Goal: Task Accomplishment & Management: Use online tool/utility

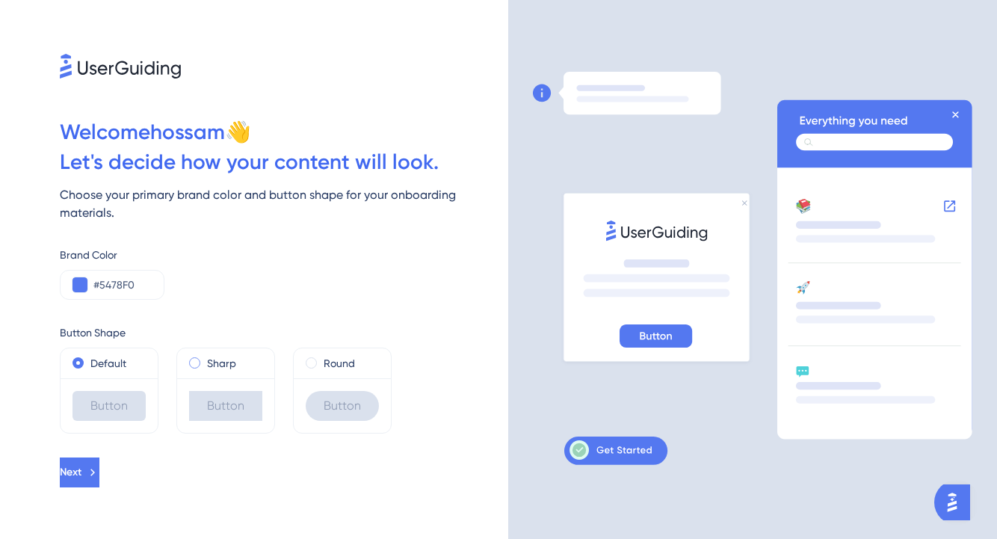
click at [190, 363] on span at bounding box center [194, 362] width 11 height 11
click at [205, 359] on input "radio" at bounding box center [205, 359] width 0 height 0
click at [105, 362] on label "Default" at bounding box center [108, 363] width 36 height 18
click at [205, 366] on div "Sharp" at bounding box center [225, 363] width 73 height 18
click at [347, 371] on label "Round" at bounding box center [338, 363] width 31 height 18
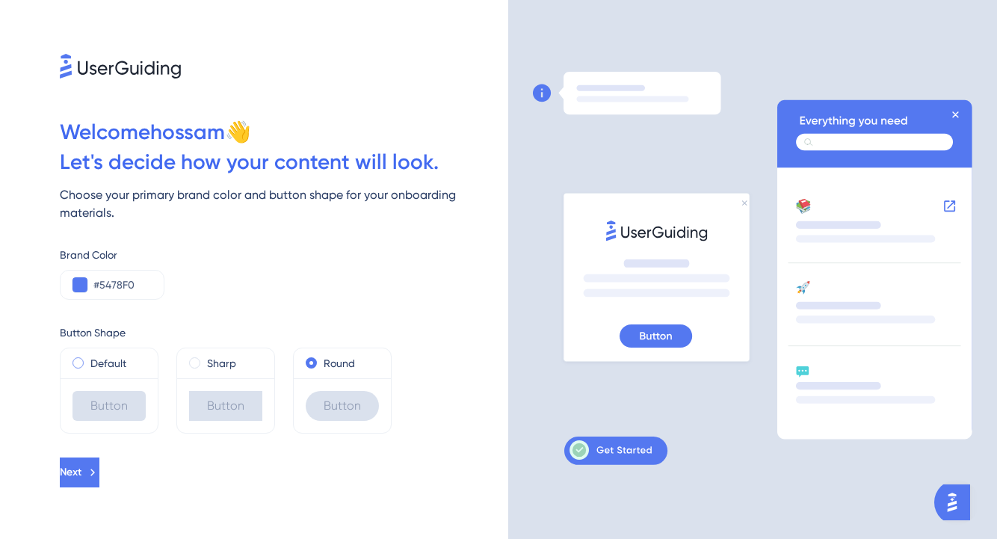
click at [89, 365] on div "Default" at bounding box center [108, 363] width 73 height 18
click at [99, 474] on button "Next" at bounding box center [80, 472] width 40 height 30
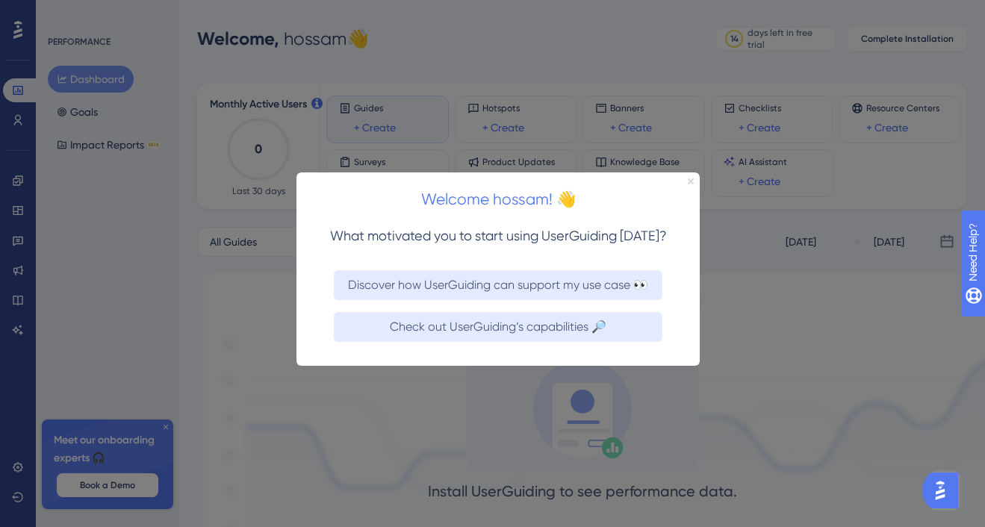
drag, startPoint x: 690, startPoint y: 182, endPoint x: 985, endPoint y: 354, distance: 341.2
click at [690, 182] on icon "Close Preview" at bounding box center [691, 181] width 6 height 6
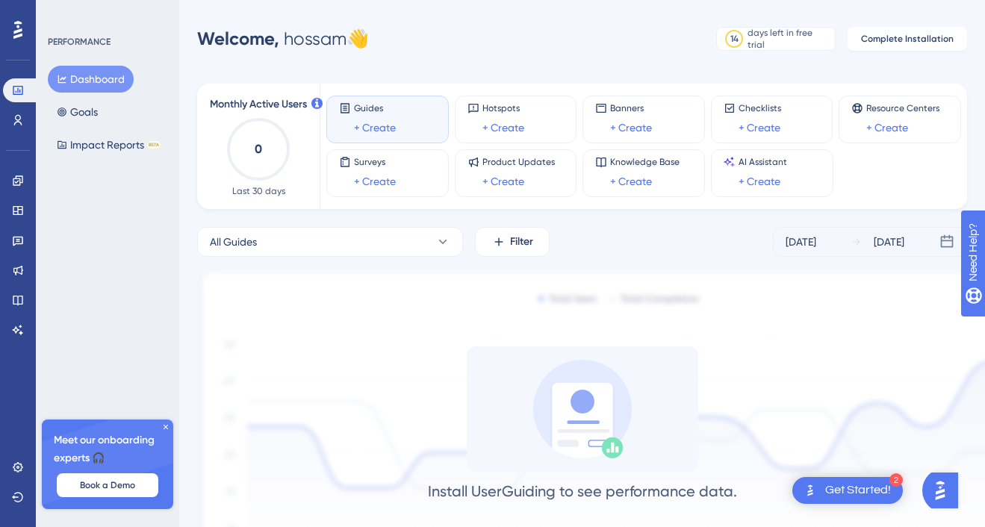
click at [844, 500] on div "2 Get Started!" at bounding box center [848, 490] width 111 height 27
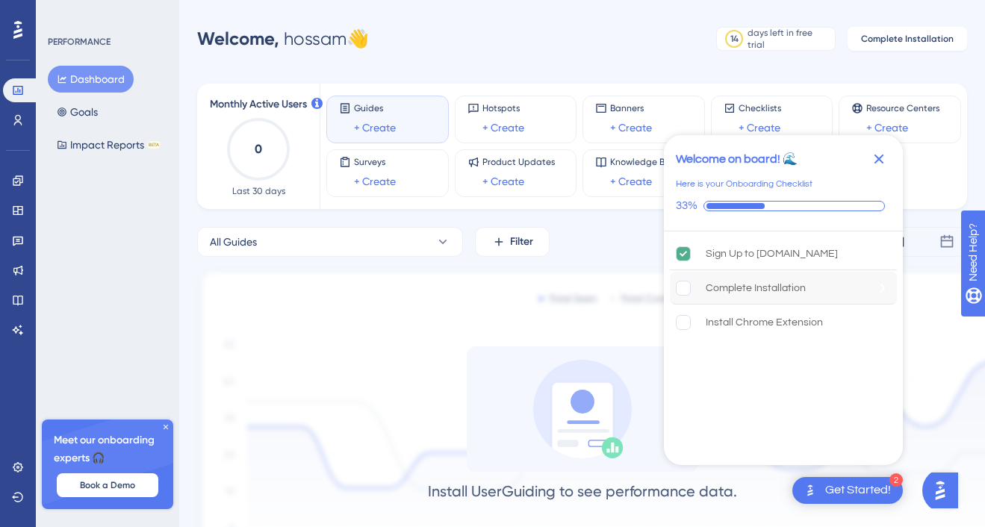
click at [770, 289] on div "Complete Installation" at bounding box center [756, 288] width 100 height 18
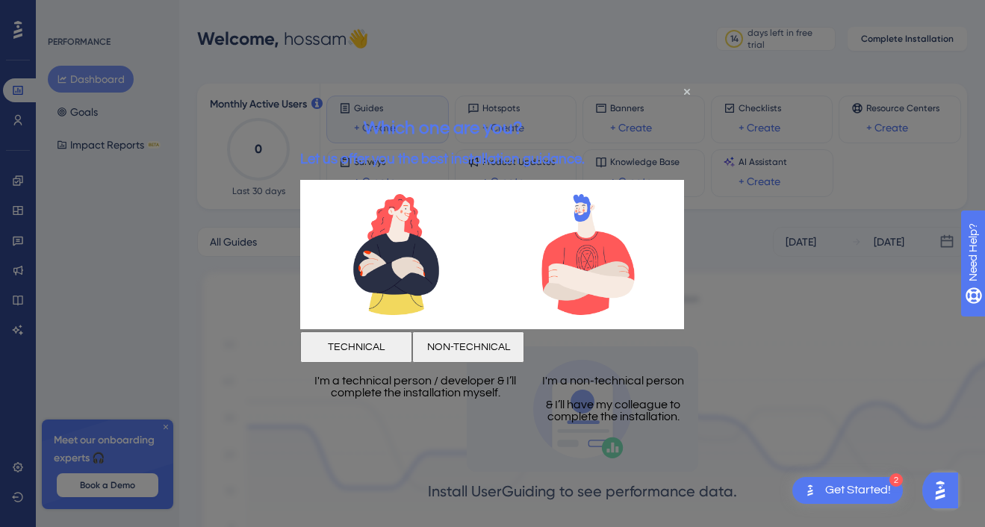
click at [715, 300] on div at bounding box center [492, 263] width 985 height 527
click at [687, 90] on icon "Close Preview" at bounding box center [687, 92] width 6 height 6
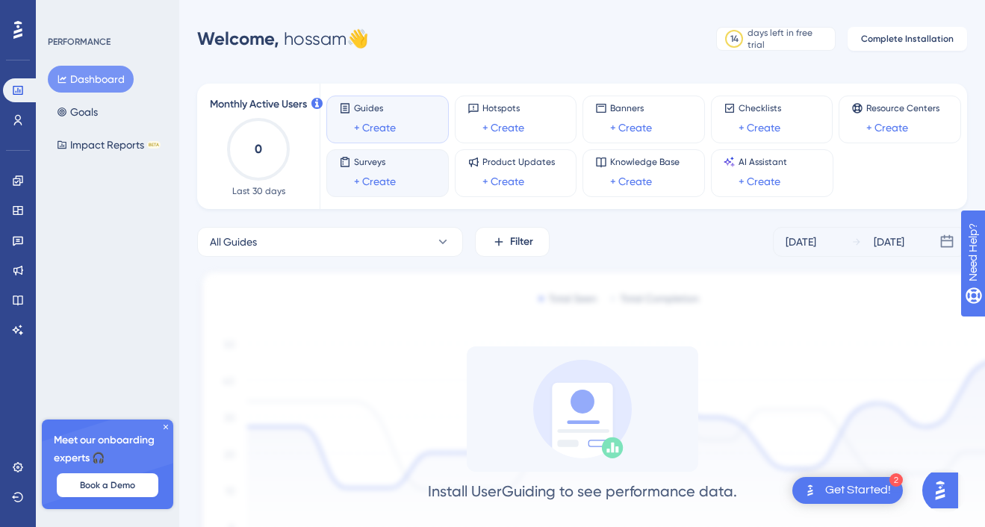
click at [388, 164] on span "Surveys" at bounding box center [375, 162] width 42 height 12
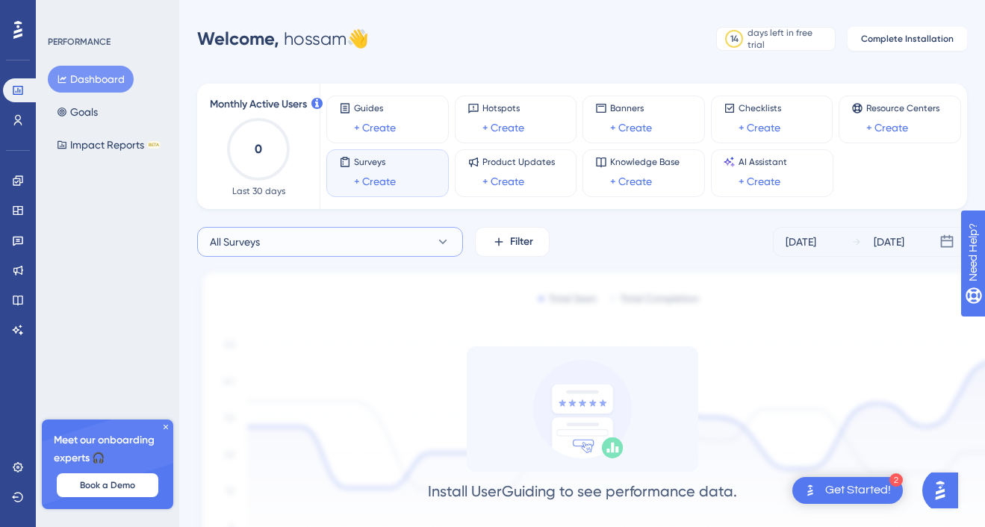
click at [456, 236] on button "All Surveys" at bounding box center [330, 242] width 266 height 30
click at [448, 238] on icon at bounding box center [443, 242] width 15 height 15
click at [448, 239] on icon at bounding box center [443, 242] width 15 height 15
click at [503, 246] on icon at bounding box center [498, 241] width 13 height 13
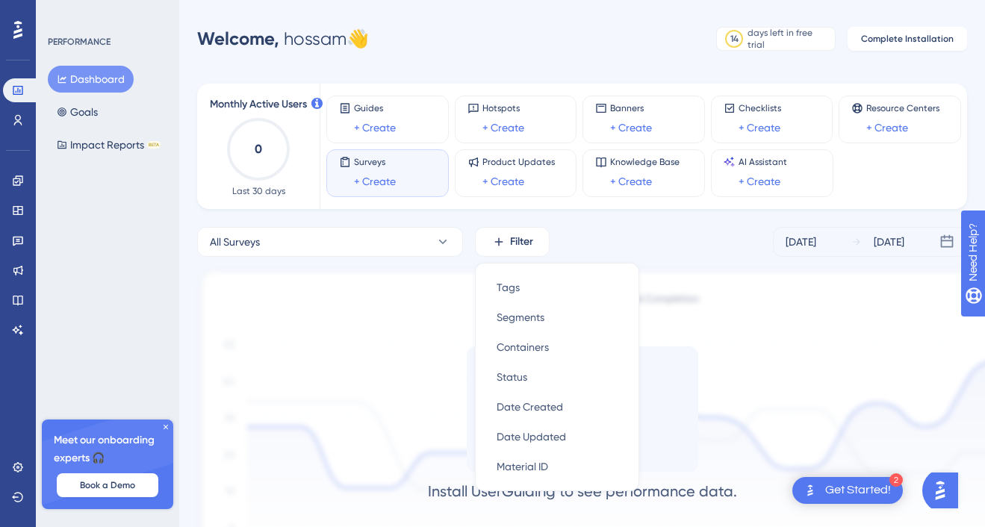
click at [629, 244] on div "All Surveys Filter Tags Tags Segments Segments Containers Containers Status Sta…" at bounding box center [582, 242] width 770 height 30
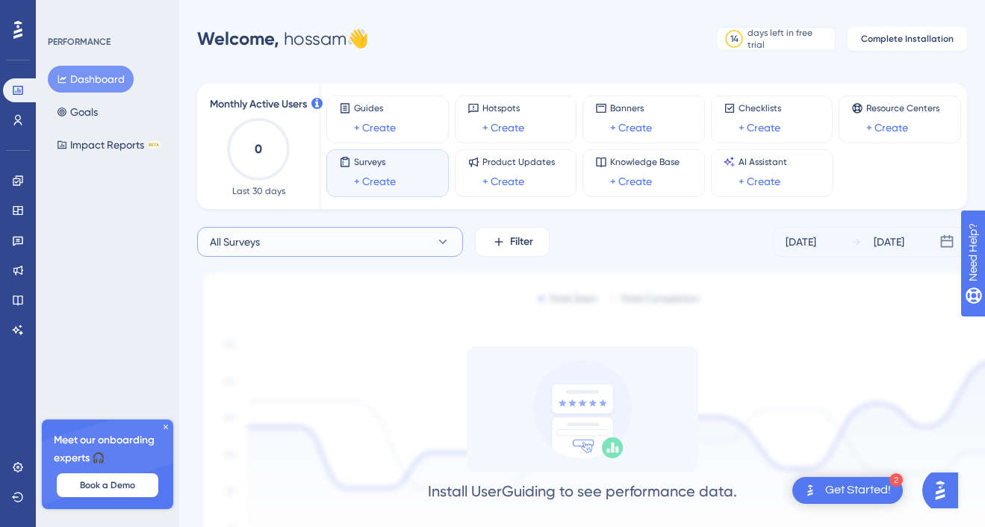
click at [442, 238] on icon at bounding box center [443, 242] width 15 height 15
click at [366, 179] on link "+ Create" at bounding box center [375, 182] width 42 height 18
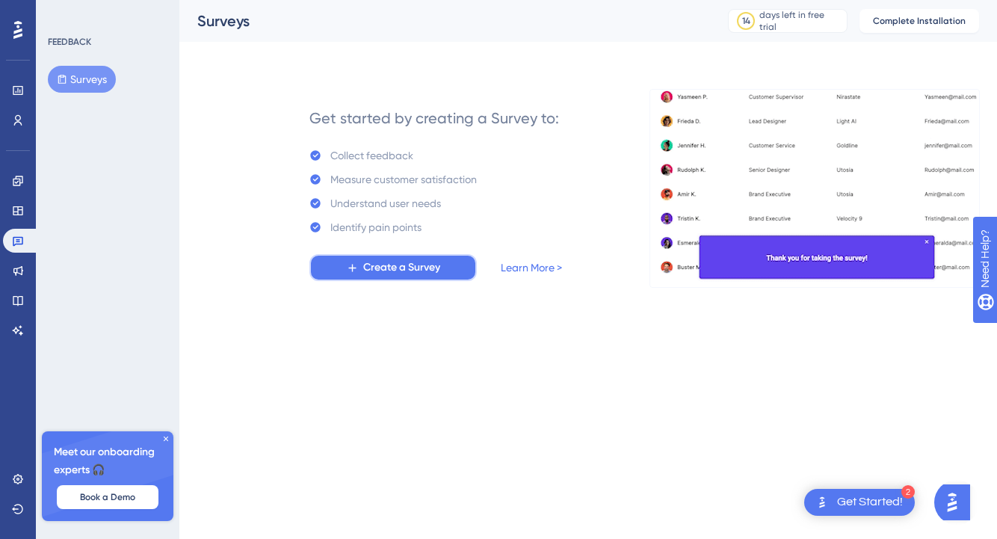
click at [420, 267] on span "Create a Survey" at bounding box center [401, 267] width 77 height 18
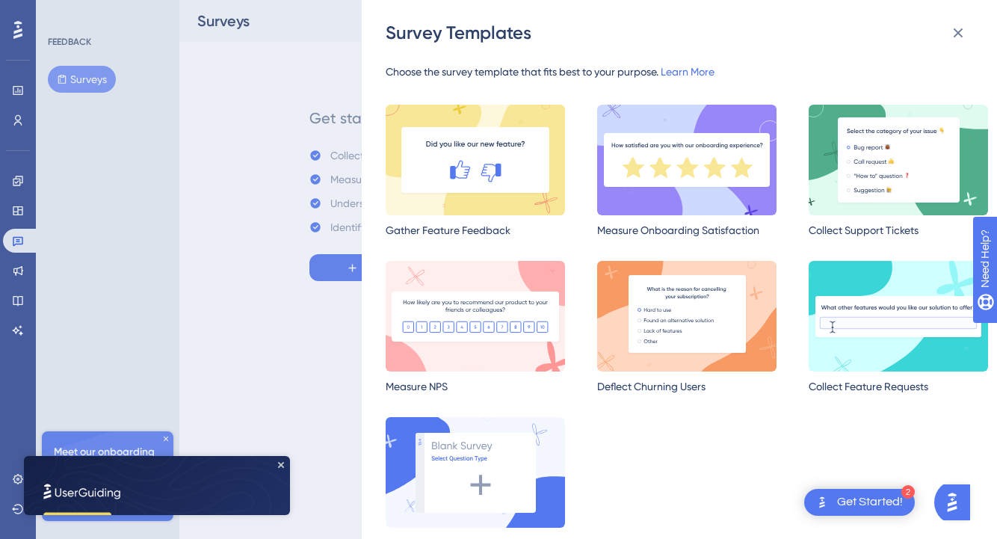
scroll to position [34, 0]
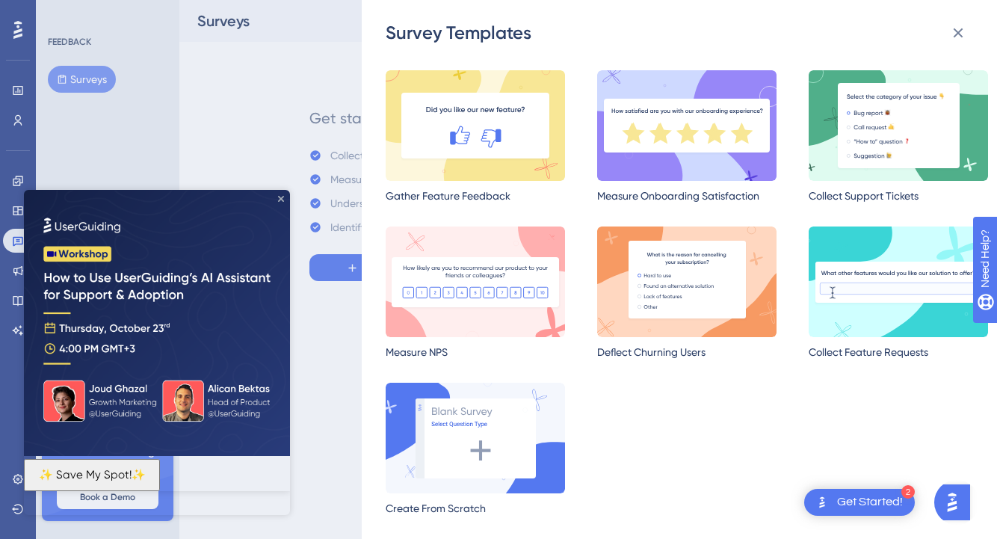
drag, startPoint x: 280, startPoint y: 196, endPoint x: 304, endPoint y: 386, distance: 192.0
click at [280, 196] on icon "Close Preview" at bounding box center [281, 199] width 6 height 6
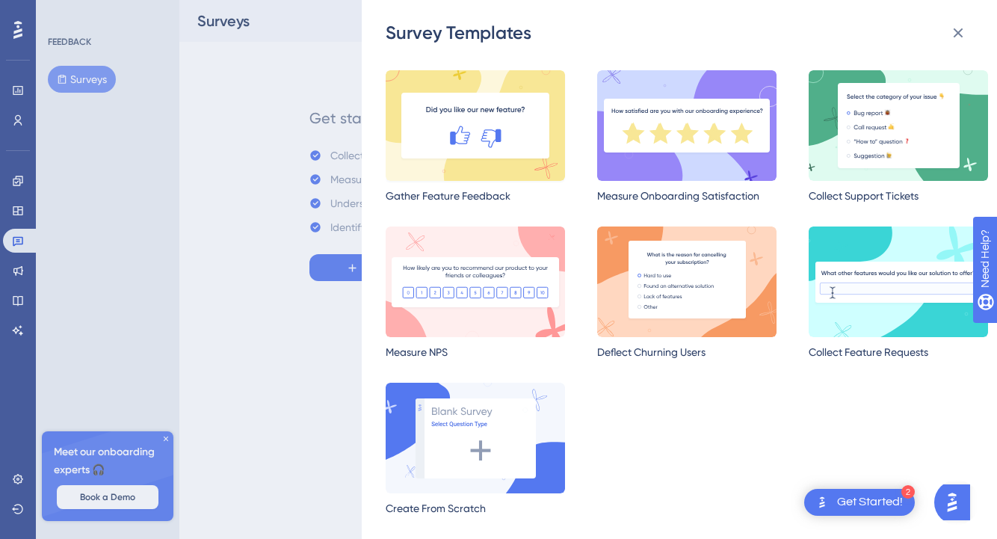
click at [494, 139] on img at bounding box center [475, 125] width 179 height 111
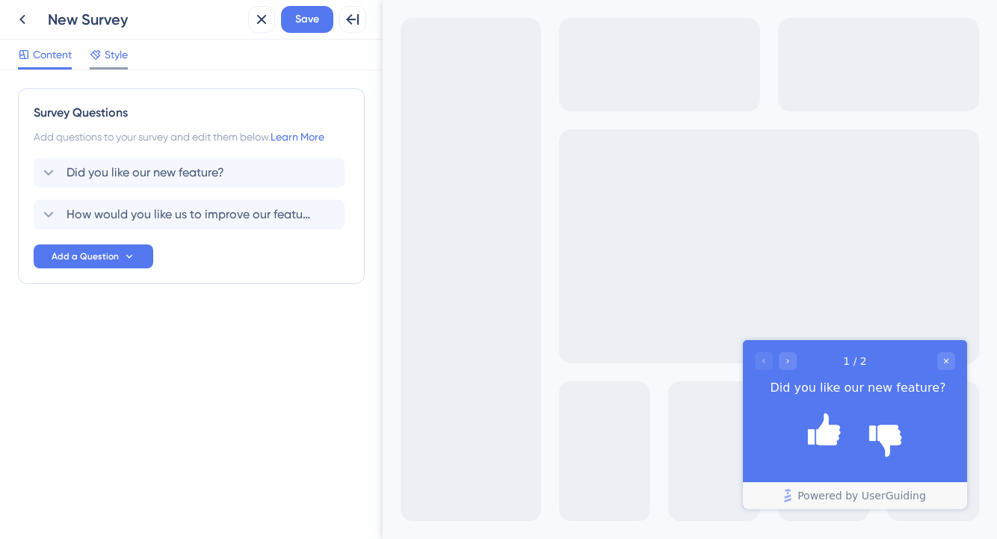
click at [123, 54] on span "Style" at bounding box center [116, 55] width 23 height 18
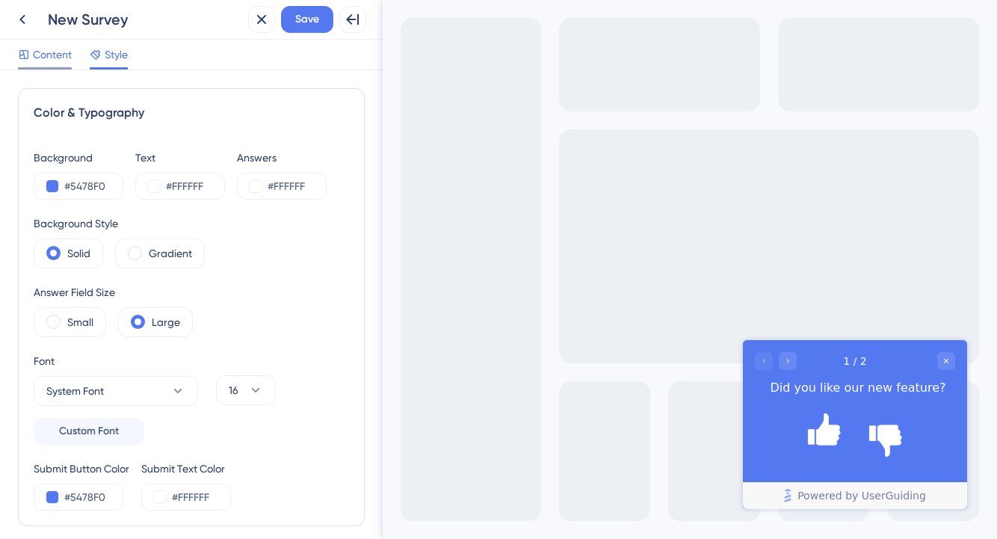
click at [43, 61] on span "Content" at bounding box center [52, 55] width 39 height 18
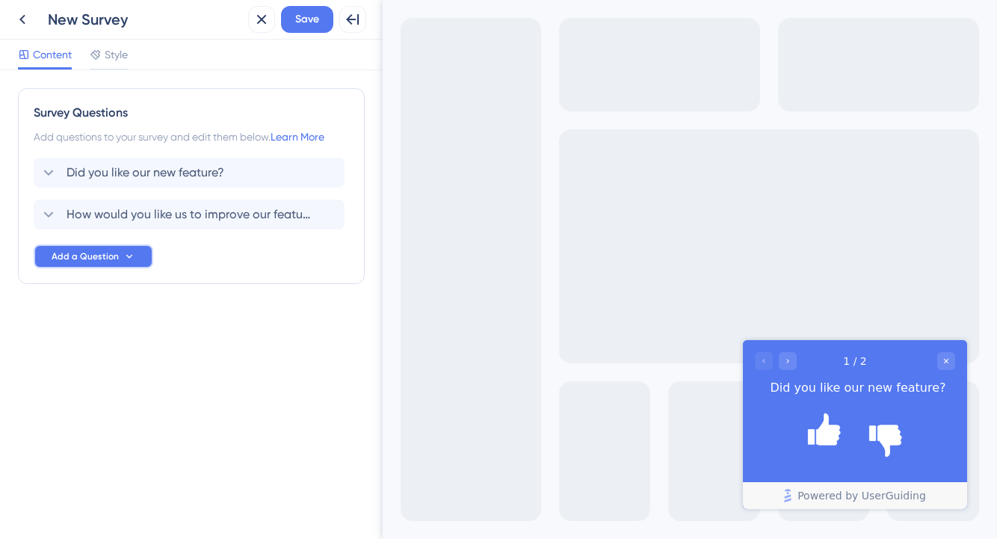
click at [105, 258] on span "Add a Question" at bounding box center [85, 256] width 67 height 12
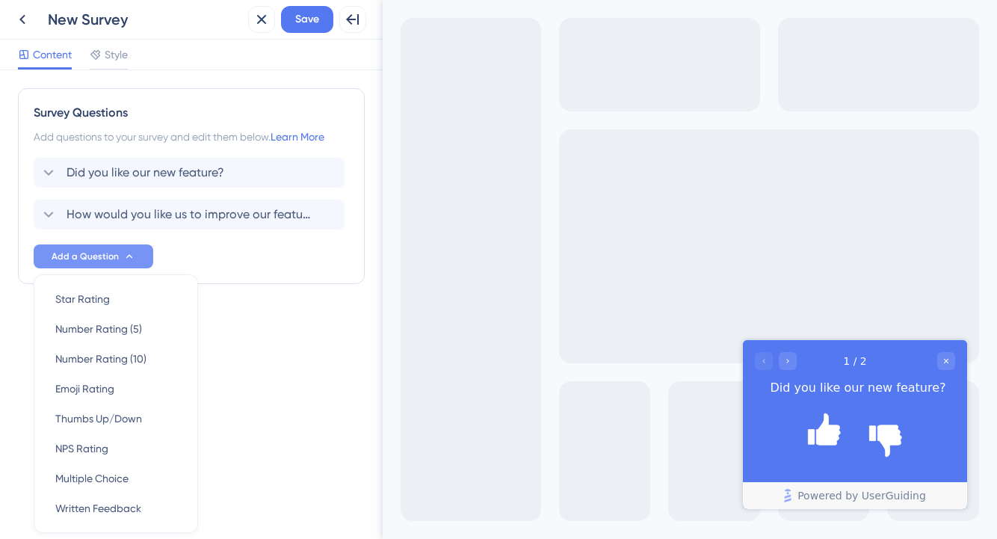
scroll to position [54, 0]
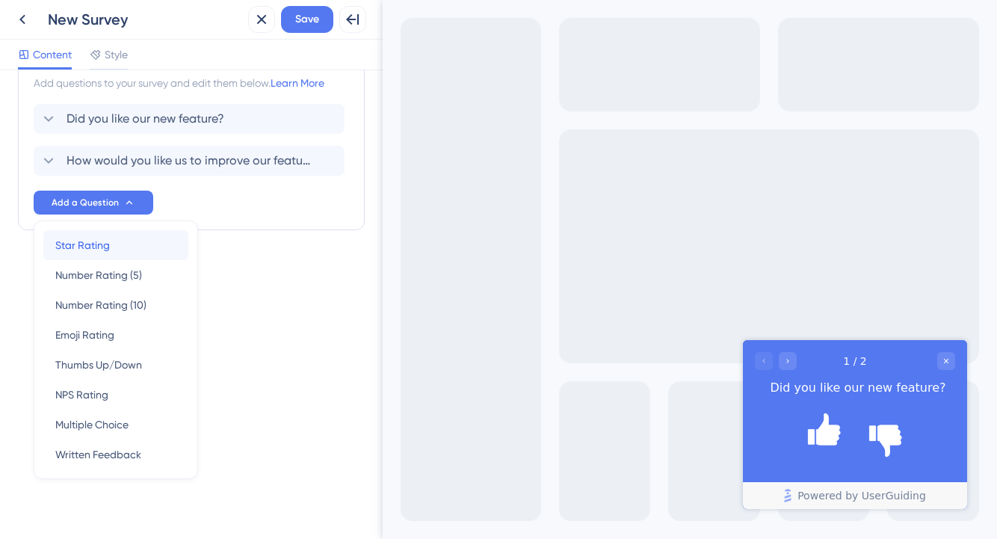
click at [103, 253] on span "Star Rating" at bounding box center [82, 245] width 55 height 18
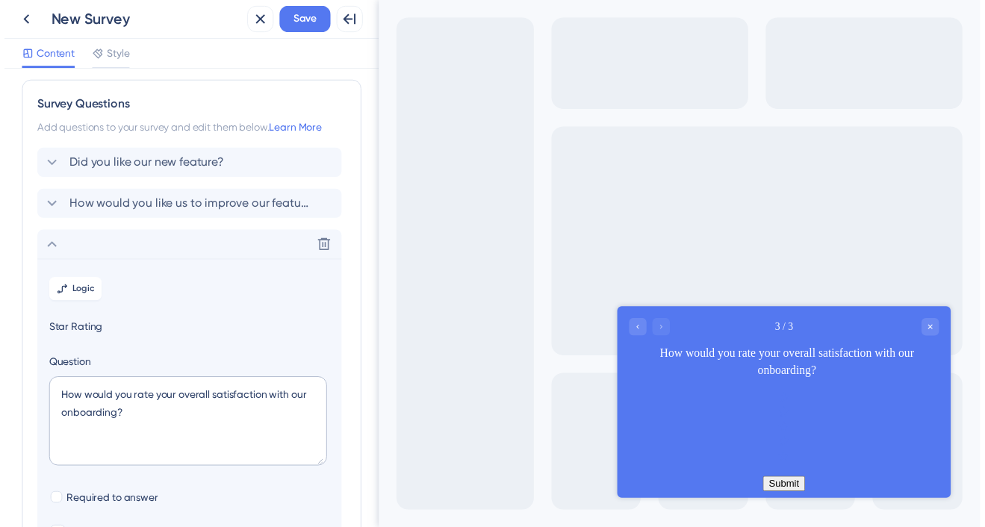
scroll to position [0, 0]
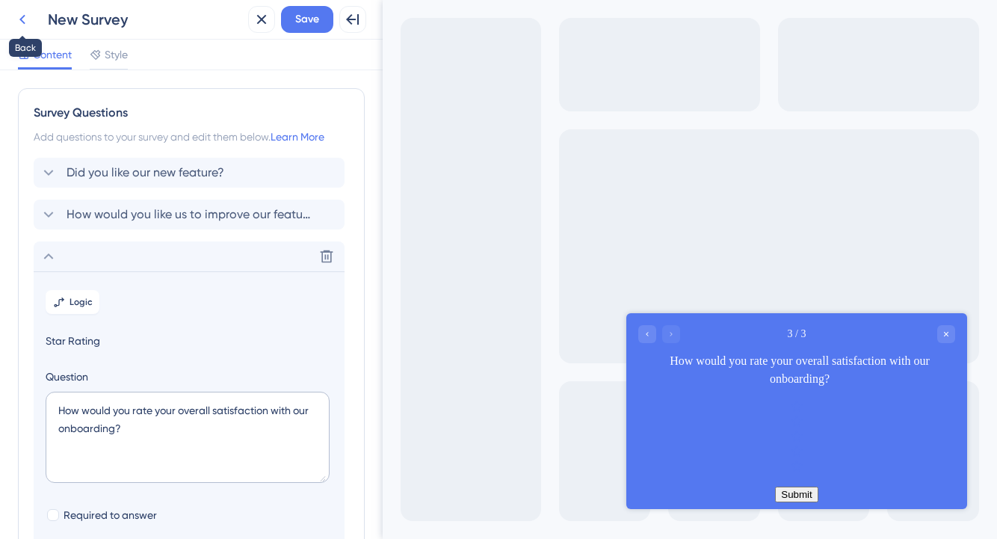
click at [26, 24] on icon at bounding box center [22, 19] width 18 height 18
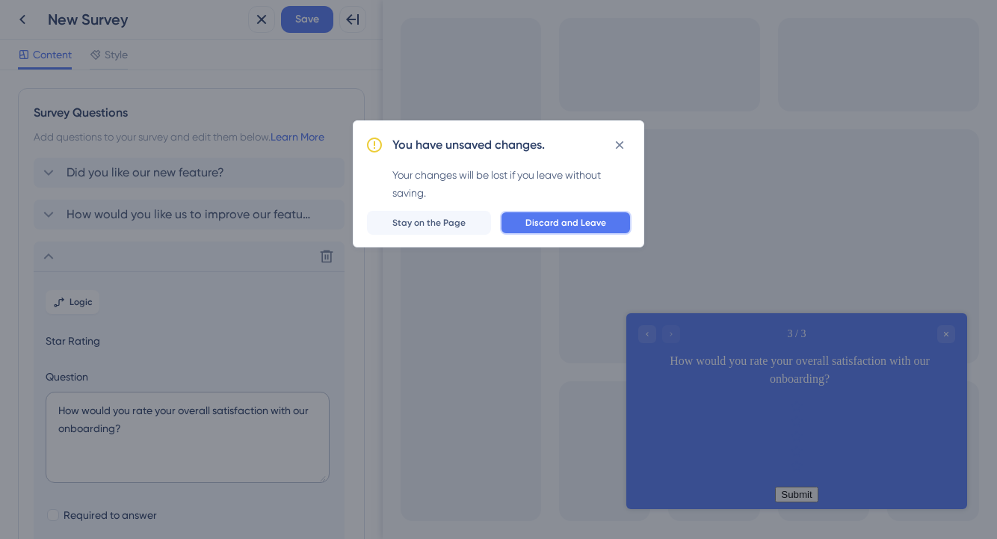
click at [553, 223] on span "Discard and Leave" at bounding box center [565, 223] width 81 height 12
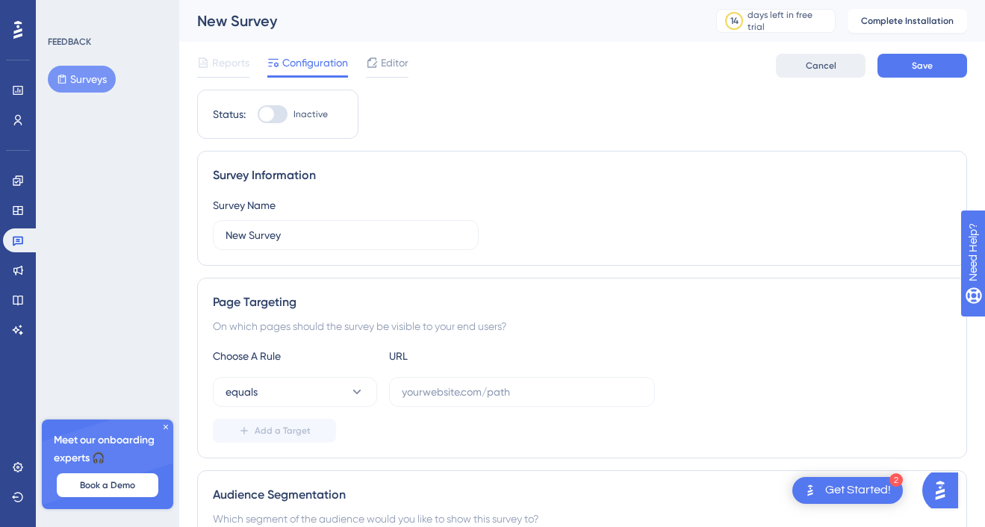
click at [805, 60] on button "Cancel" at bounding box center [821, 66] width 90 height 24
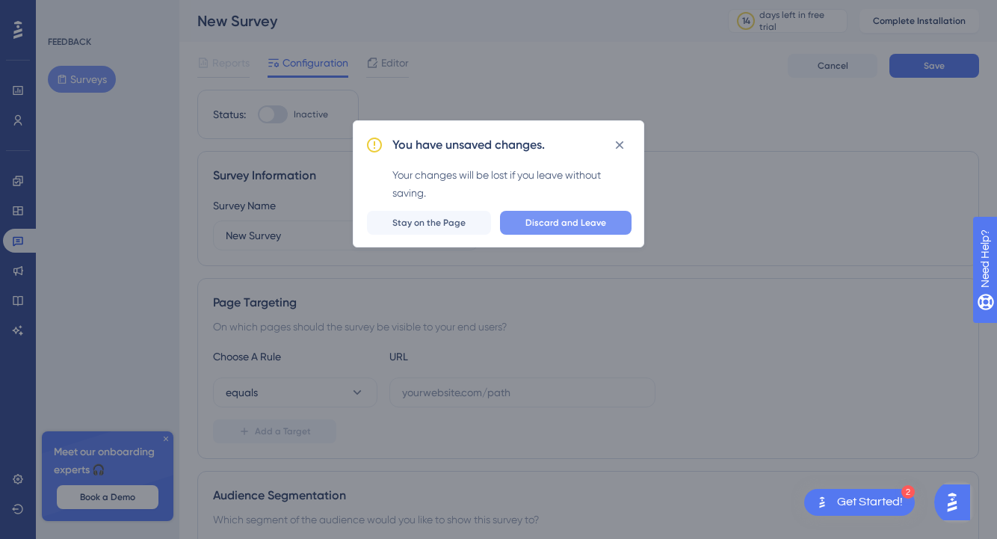
click at [547, 224] on span "Discard and Leave" at bounding box center [565, 223] width 81 height 12
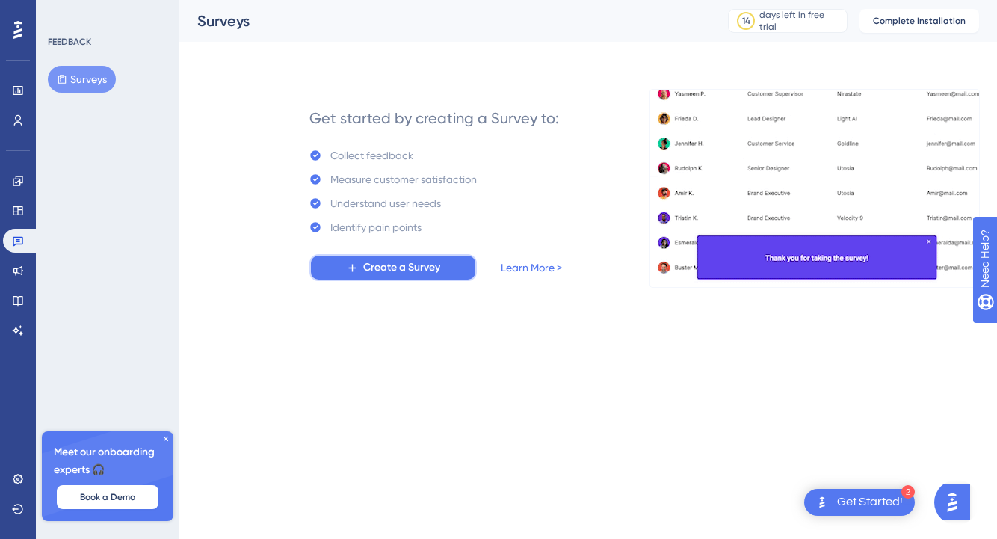
click at [442, 263] on button "Create a Survey" at bounding box center [392, 267] width 167 height 27
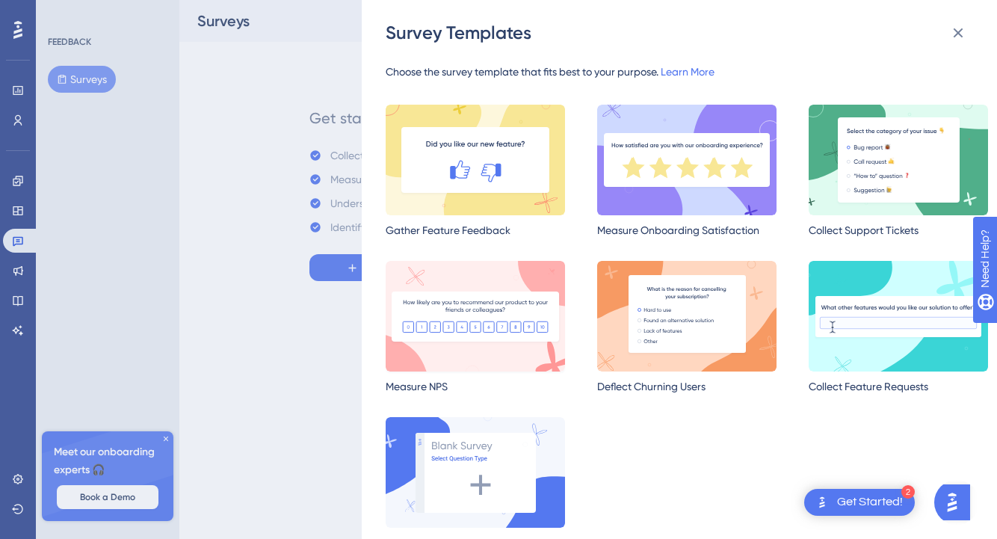
scroll to position [34, 0]
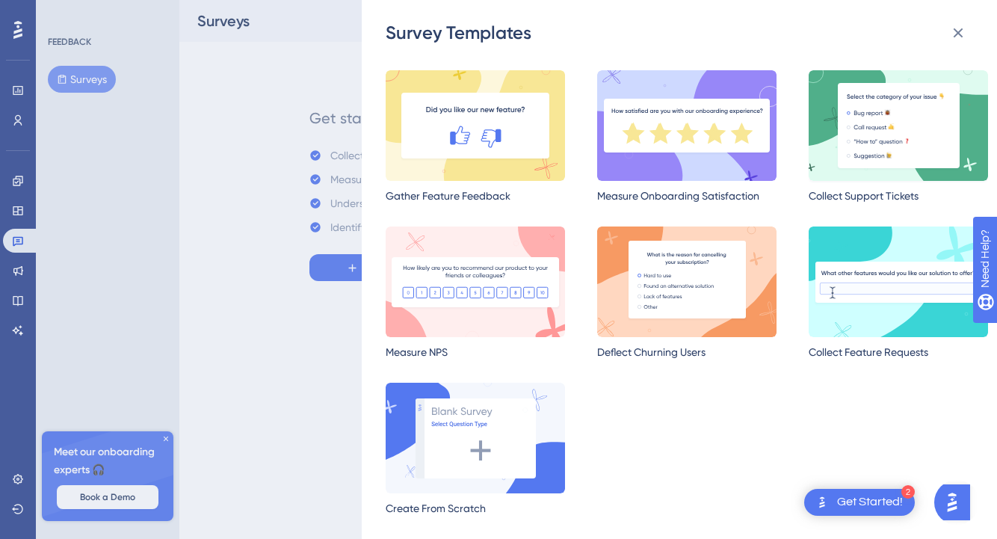
click at [861, 126] on img at bounding box center [897, 125] width 179 height 111
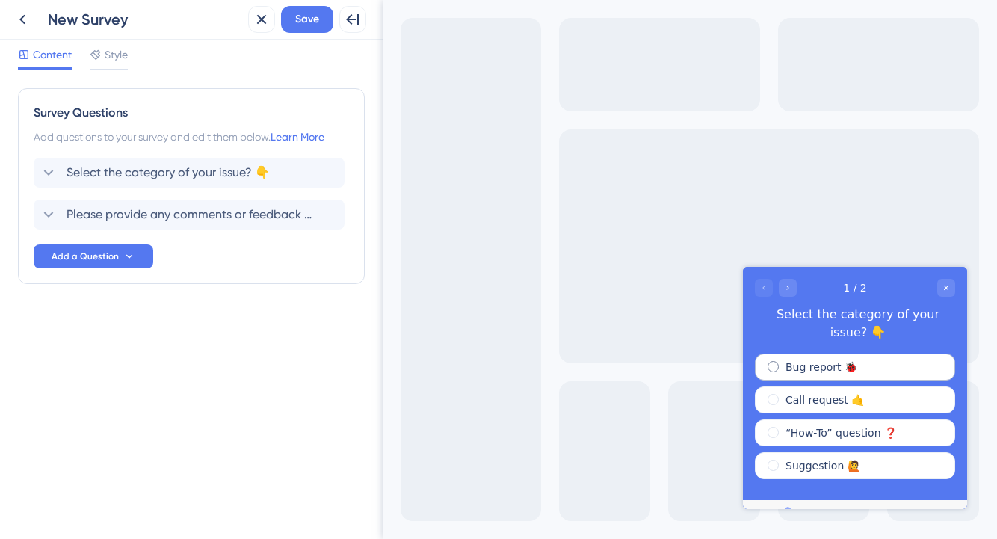
click at [773, 361] on span "radio group" at bounding box center [772, 366] width 11 height 11
click at [783, 363] on input "radio group" at bounding box center [783, 363] width 0 height 0
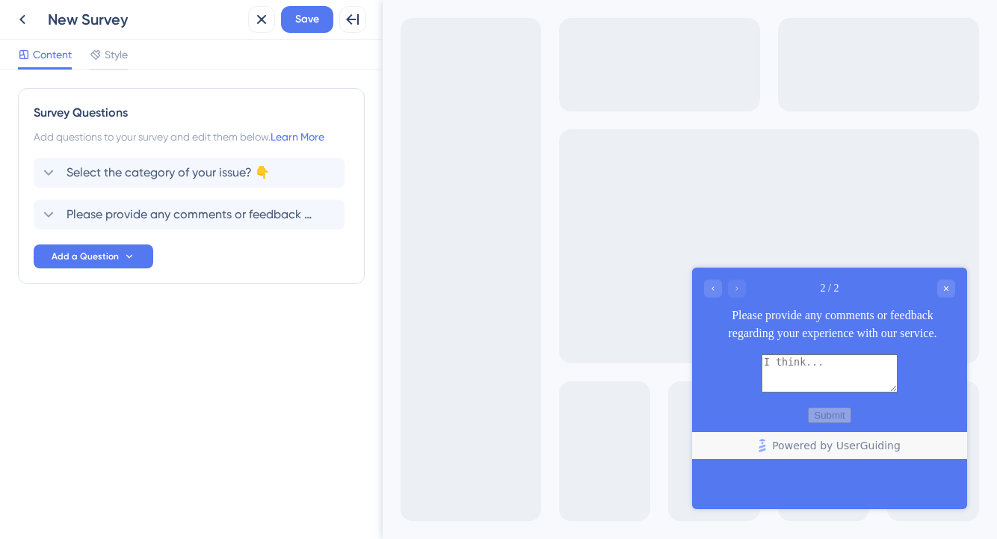
click at [851, 375] on textarea at bounding box center [829, 373] width 136 height 38
click at [945, 282] on div "Close survey" at bounding box center [946, 288] width 18 height 18
click at [944, 291] on icon "Close survey" at bounding box center [945, 288] width 9 height 9
click at [716, 292] on icon "Go to Question 1" at bounding box center [712, 288] width 9 height 9
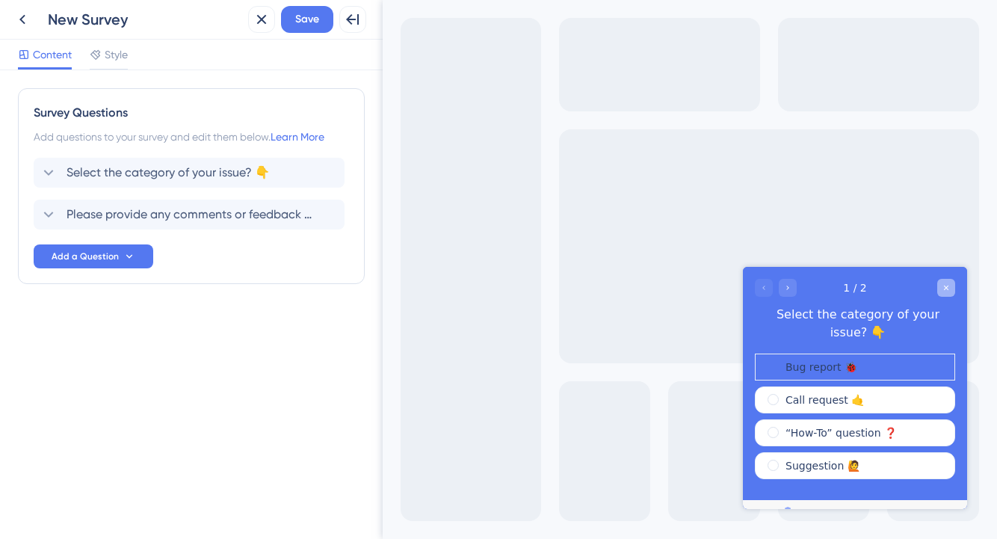
click at [940, 291] on div "Close survey" at bounding box center [946, 288] width 18 height 18
click at [115, 248] on button "Add a Question" at bounding box center [94, 256] width 120 height 24
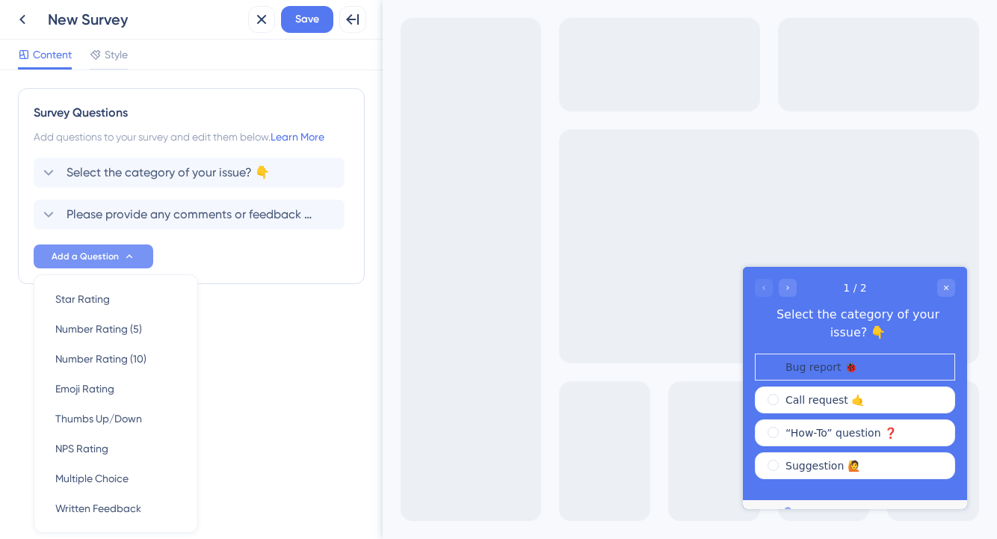
scroll to position [54, 0]
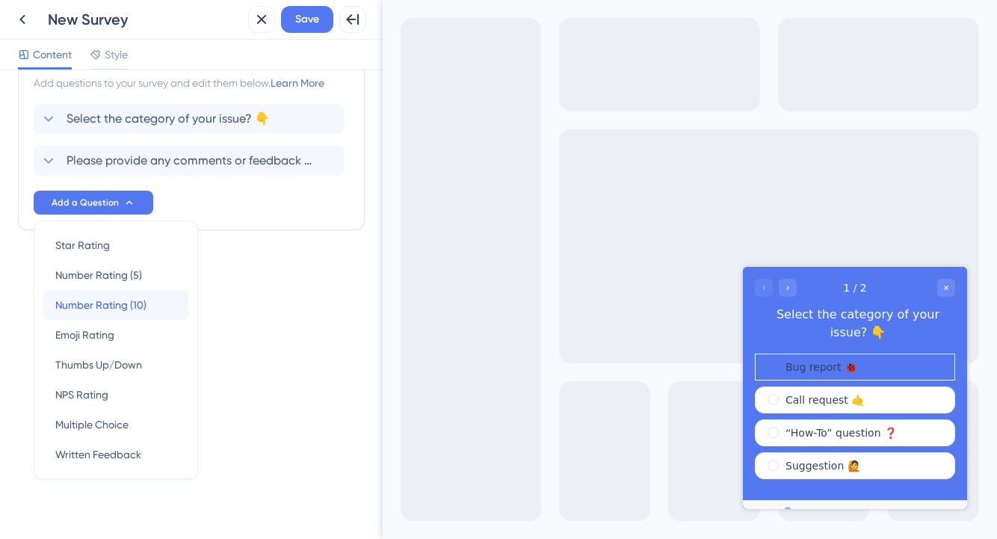
click at [118, 302] on span "Number Rating (10)" at bounding box center [100, 305] width 91 height 18
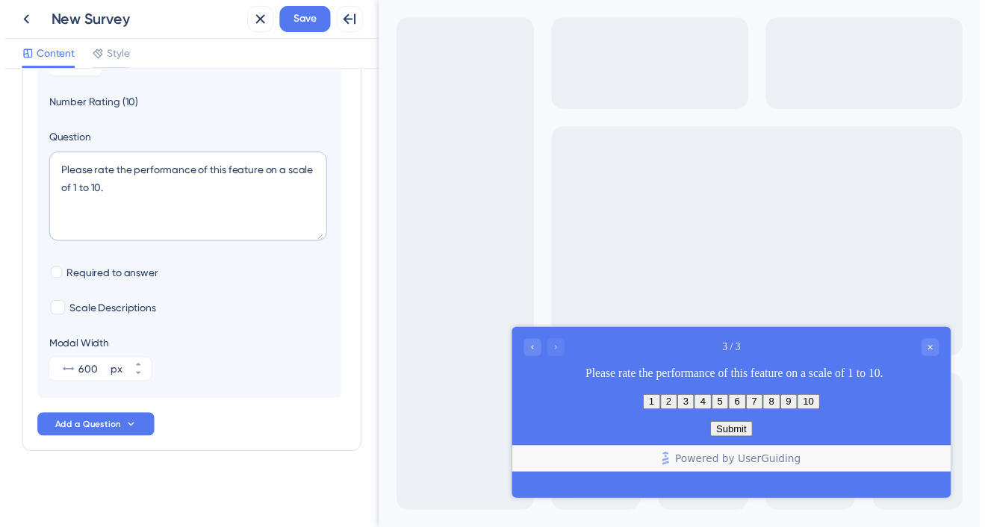
scroll to position [0, 0]
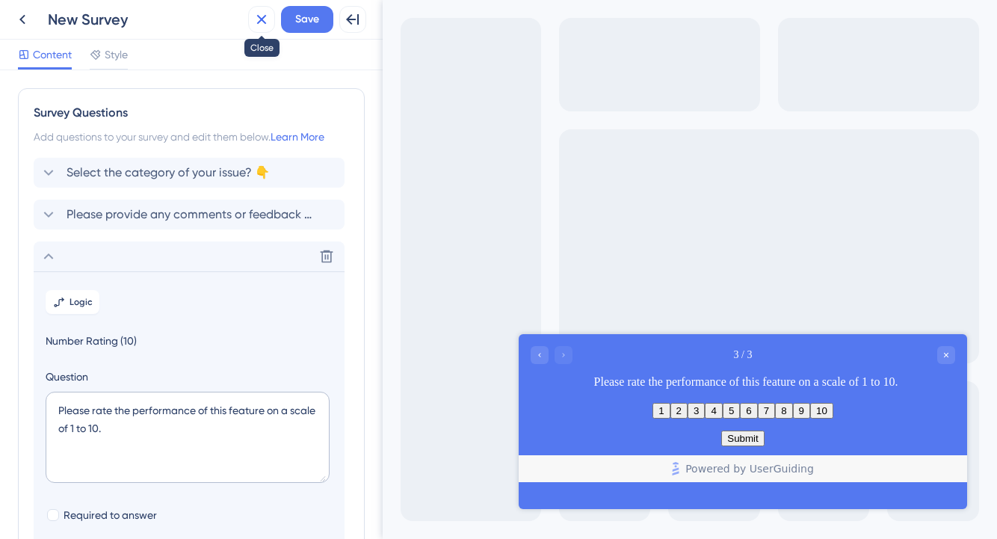
click at [258, 22] on icon at bounding box center [262, 20] width 10 height 10
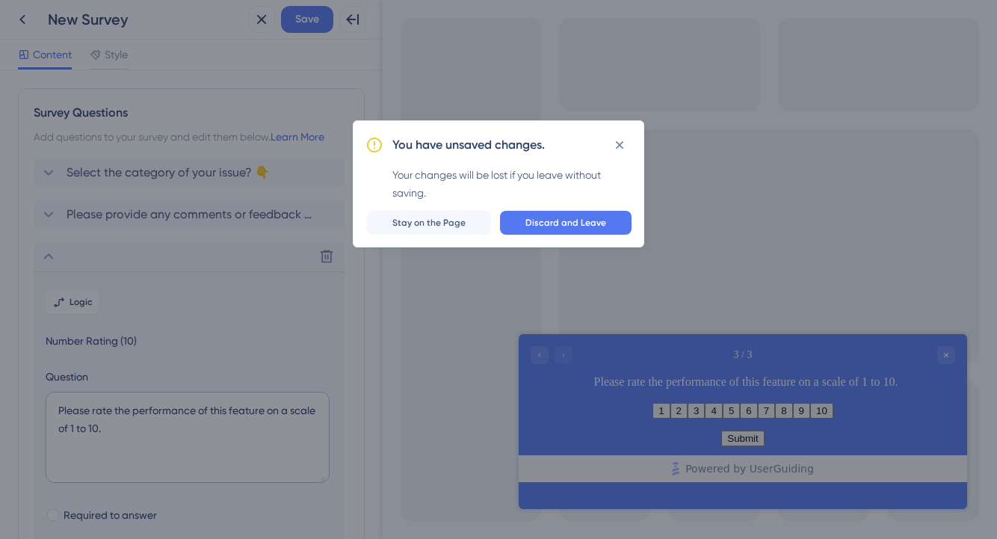
click at [560, 217] on span "Discard and Leave" at bounding box center [565, 223] width 81 height 12
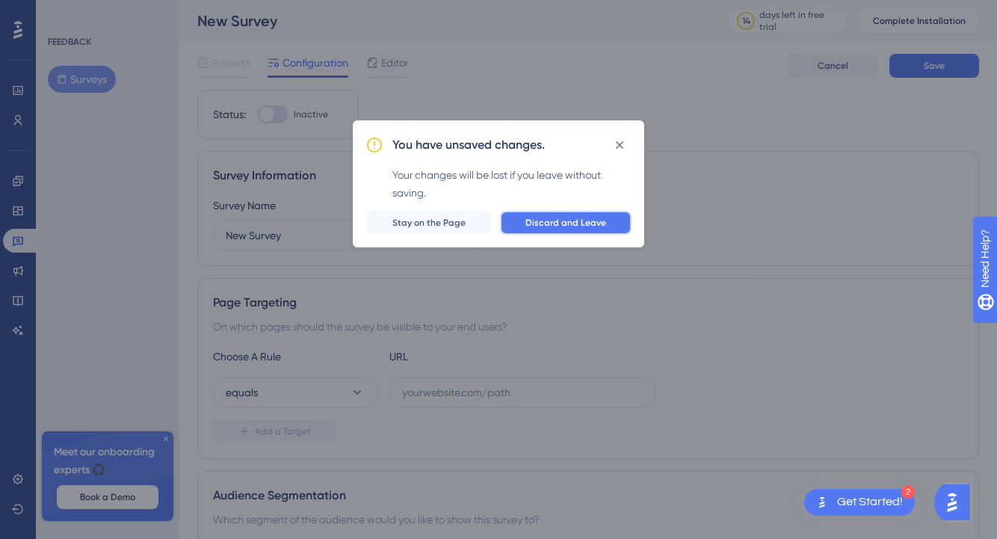
click at [562, 227] on span "Discard and Leave" at bounding box center [565, 223] width 81 height 12
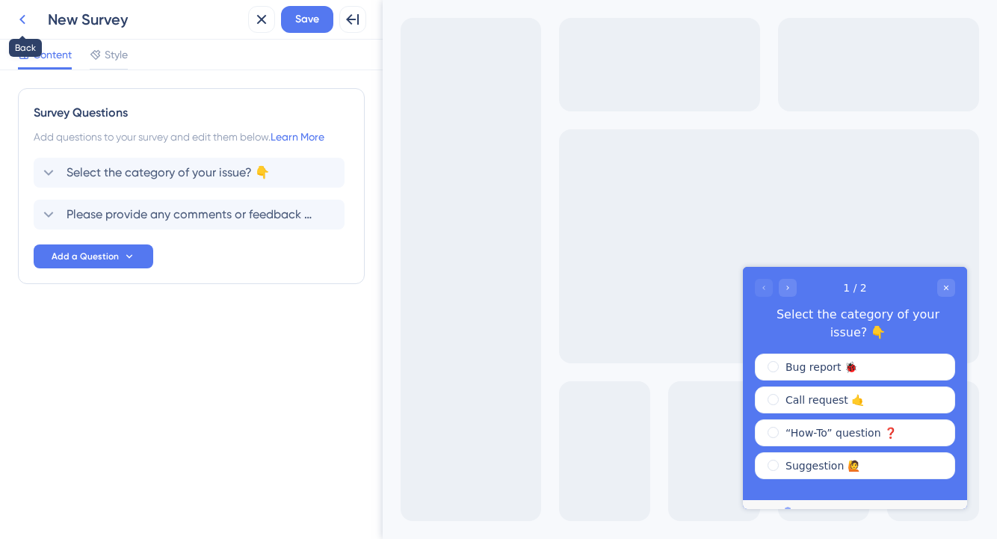
click at [16, 16] on icon at bounding box center [22, 19] width 18 height 18
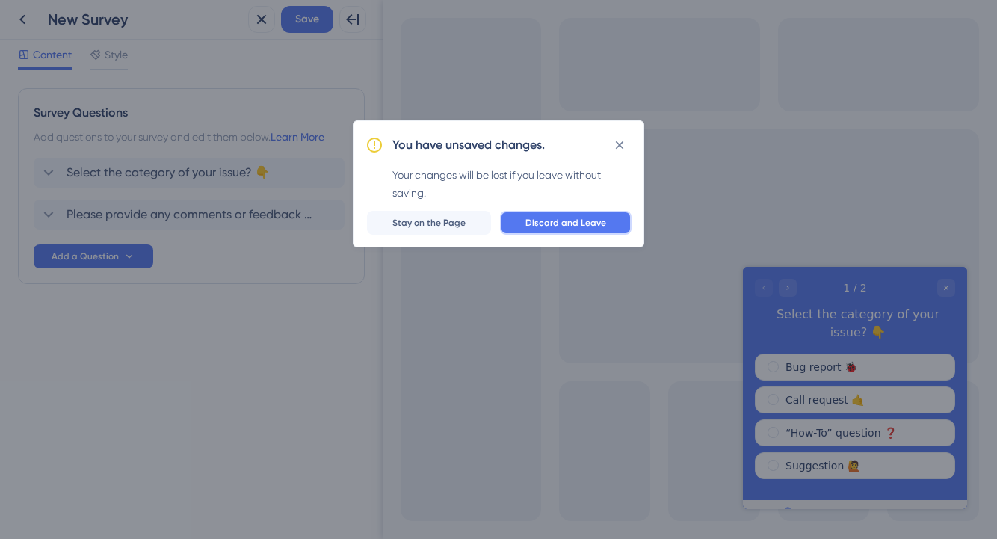
click at [598, 225] on span "Discard and Leave" at bounding box center [565, 223] width 81 height 12
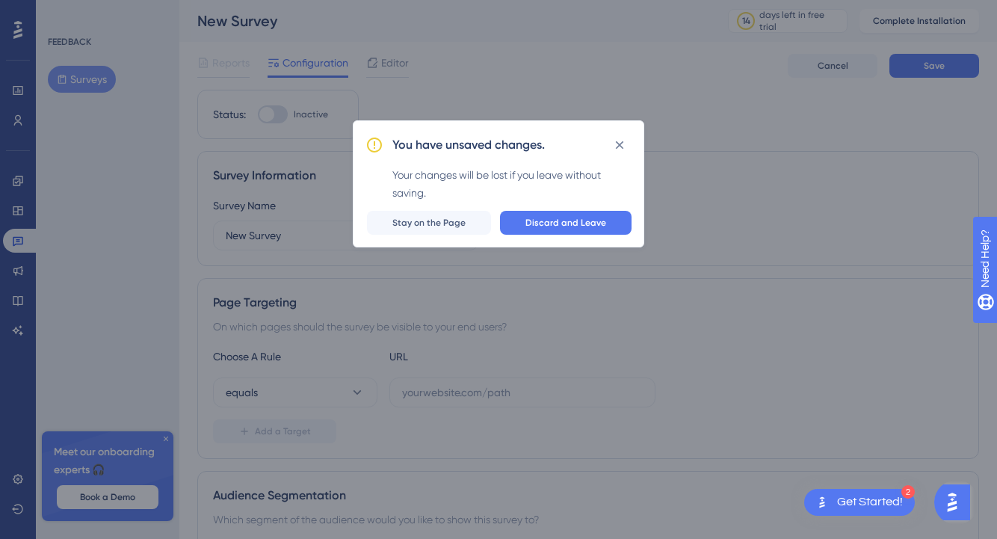
click at [561, 208] on div "You have unsaved changes. Your changes will be lost if you leave without saving…" at bounding box center [498, 183] width 291 height 127
click at [563, 217] on span "Discard and Leave" at bounding box center [565, 223] width 81 height 12
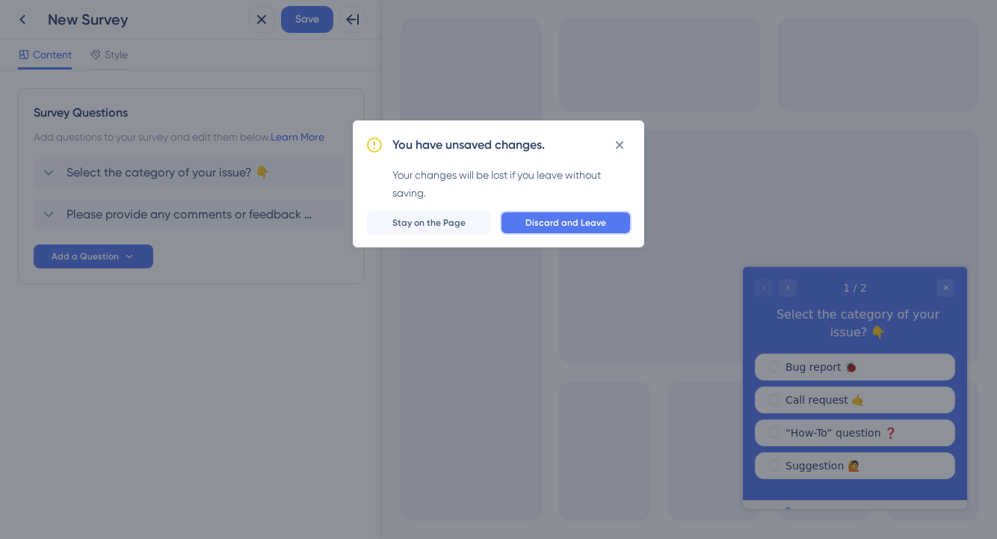
click at [544, 217] on span "Discard and Leave" at bounding box center [565, 223] width 81 height 12
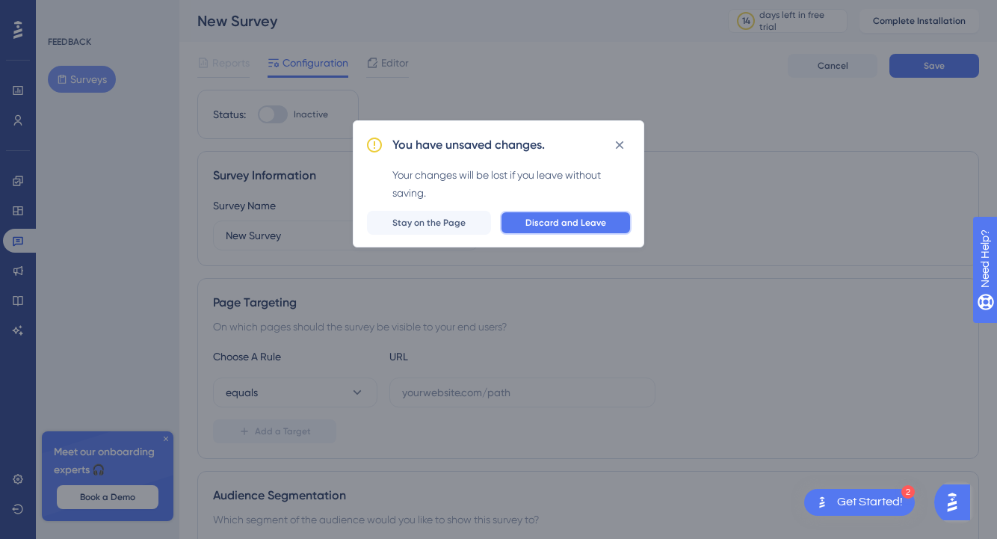
click at [560, 226] on span "Discard and Leave" at bounding box center [565, 223] width 81 height 12
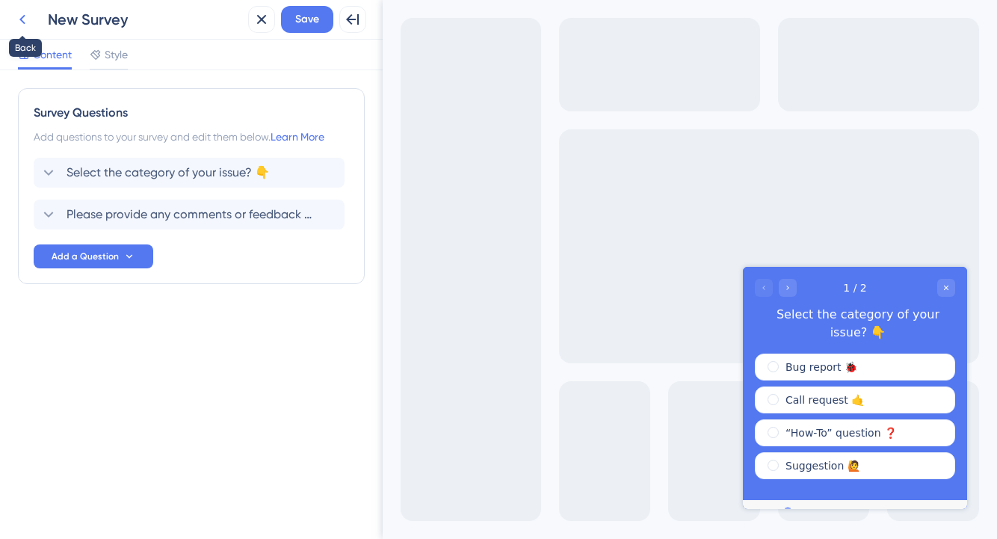
click at [24, 17] on icon at bounding box center [22, 19] width 18 height 18
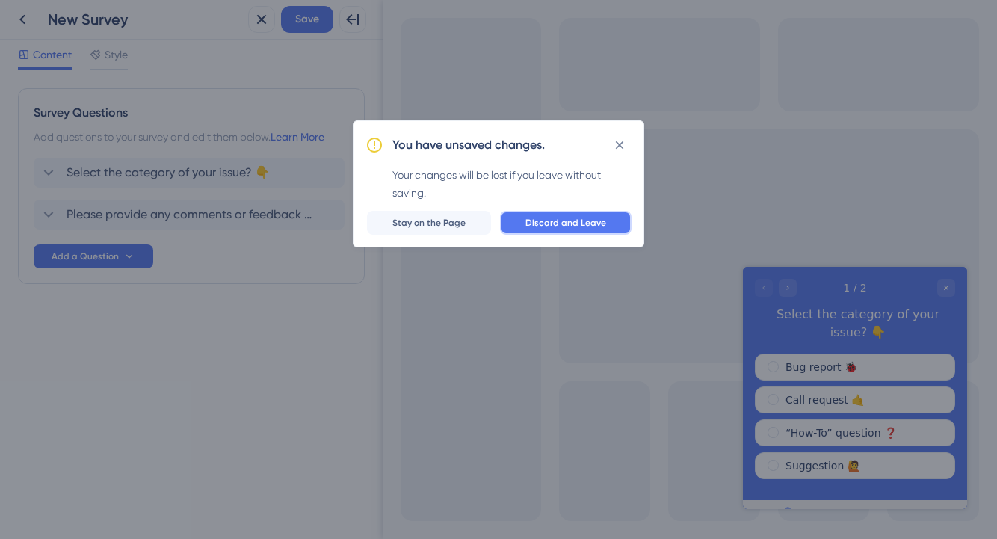
click at [589, 220] on span "Discard and Leave" at bounding box center [565, 223] width 81 height 12
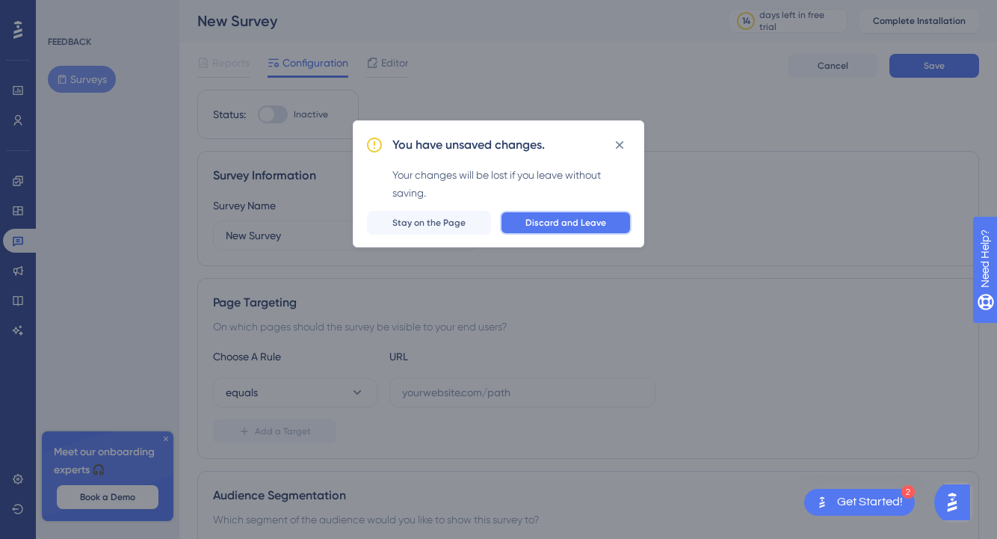
click at [533, 220] on span "Discard and Leave" at bounding box center [565, 223] width 81 height 12
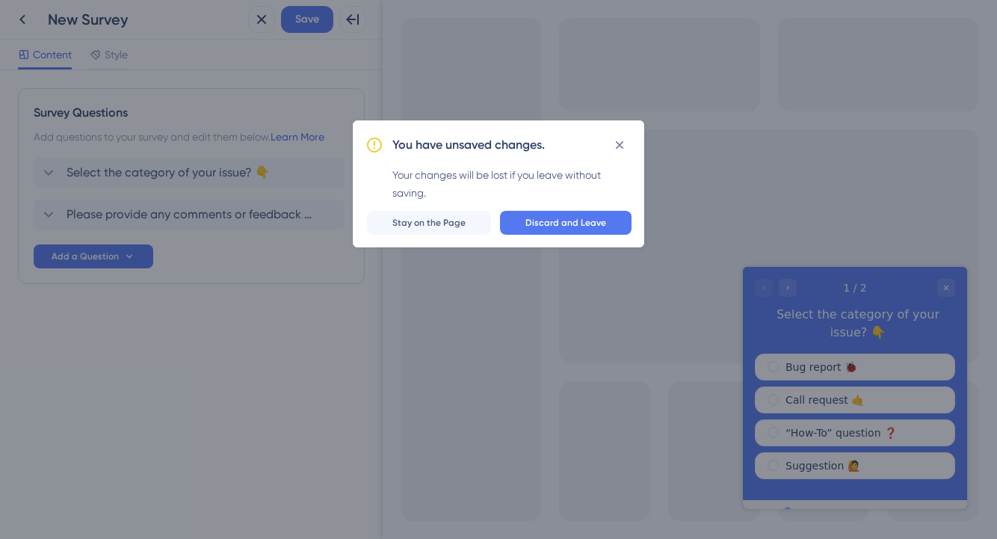
click at [539, 208] on div "You have unsaved changes. Your changes will be lost if you leave without saving…" at bounding box center [498, 183] width 291 height 127
click at [545, 220] on span "Discard and Leave" at bounding box center [565, 223] width 81 height 12
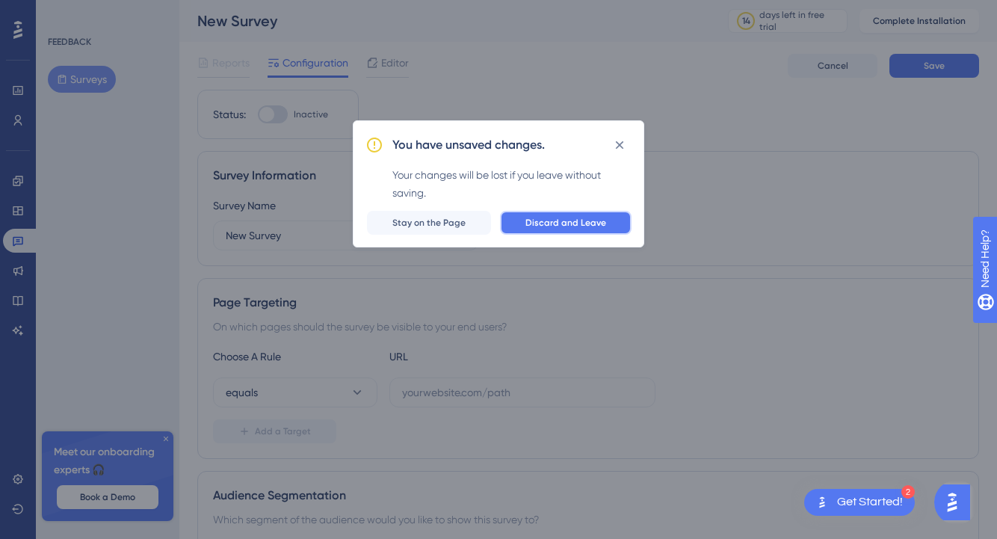
click at [539, 214] on button "Discard and Leave" at bounding box center [565, 223] width 131 height 24
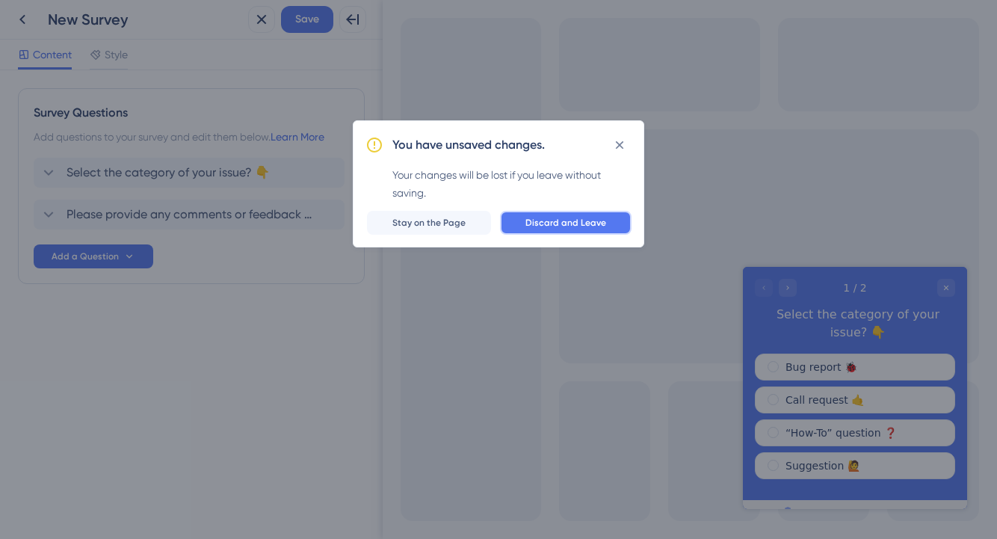
click at [533, 224] on span "Discard and Leave" at bounding box center [565, 223] width 81 height 12
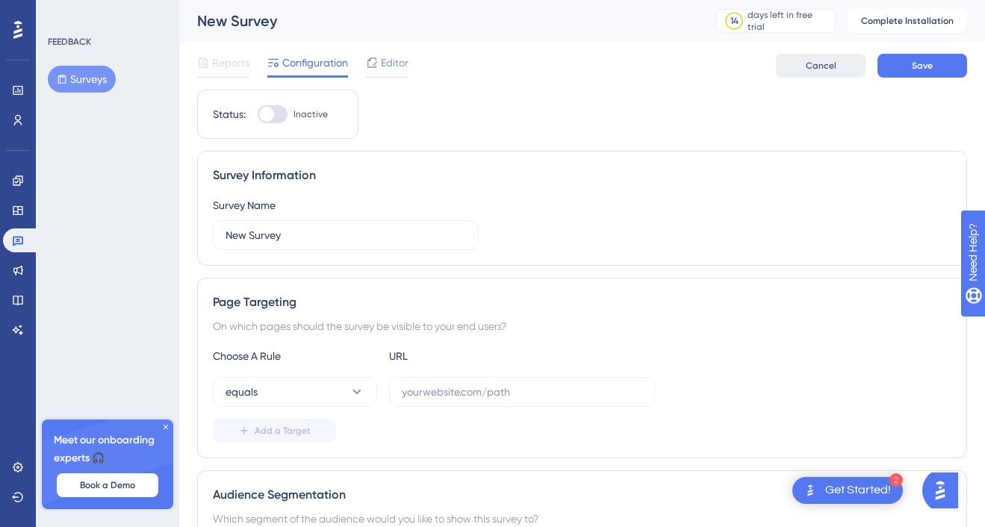
click at [794, 64] on button "Cancel" at bounding box center [821, 66] width 90 height 24
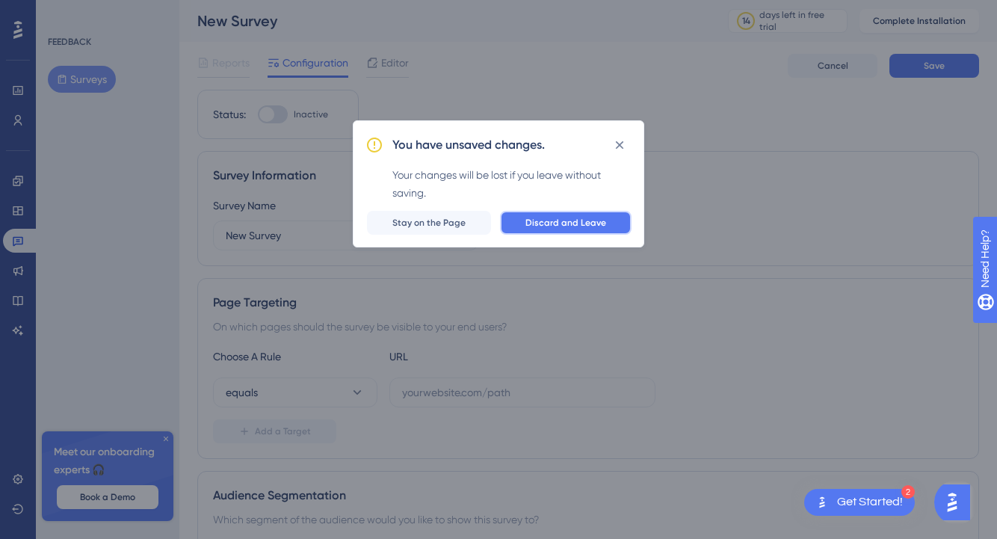
click at [561, 217] on span "Discard and Leave" at bounding box center [565, 223] width 81 height 12
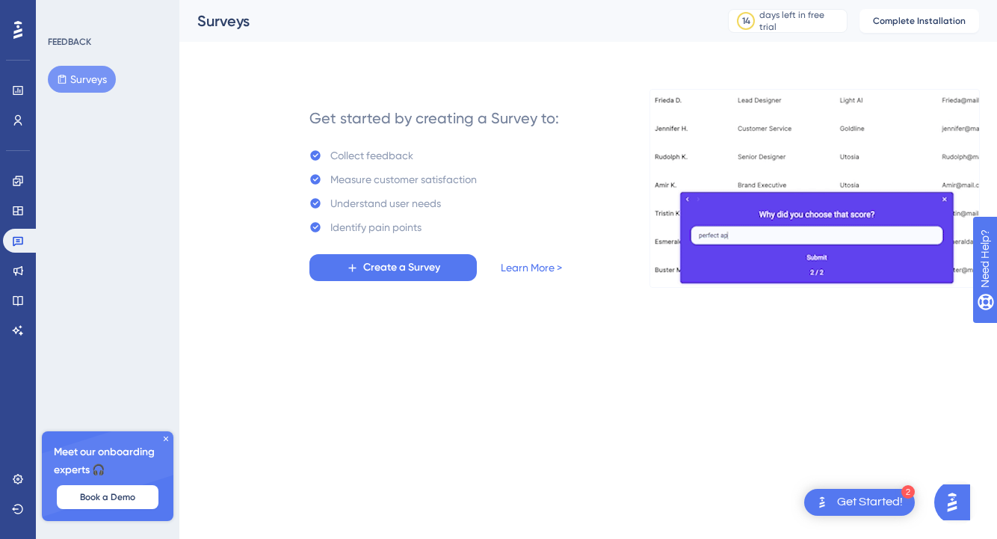
click at [163, 437] on icon at bounding box center [165, 438] width 9 height 9
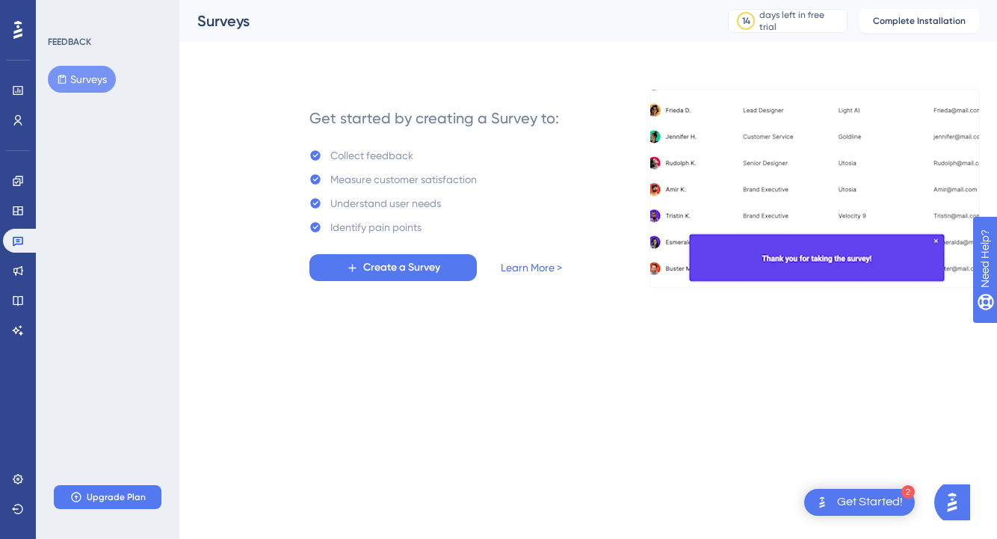
click at [19, 25] on icon at bounding box center [17, 30] width 9 height 18
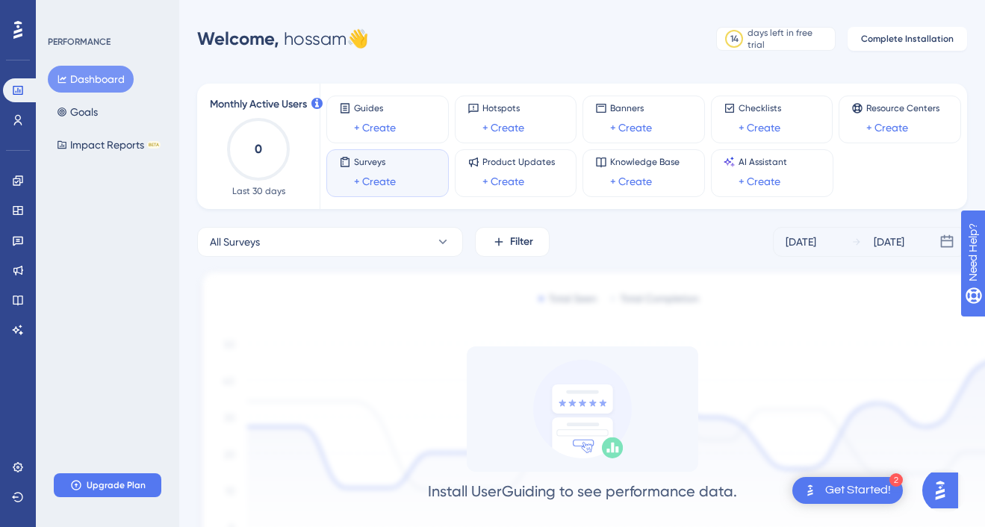
click at [391, 266] on div "All Surveys Filter [DATE] [DATE] Install UserGuiding to see performance data. O…" at bounding box center [582, 405] width 770 height 356
click at [579, 244] on div "All Surveys Filter [DATE] [DATE]" at bounding box center [582, 242] width 770 height 30
